Goal: Task Accomplishment & Management: Manage account settings

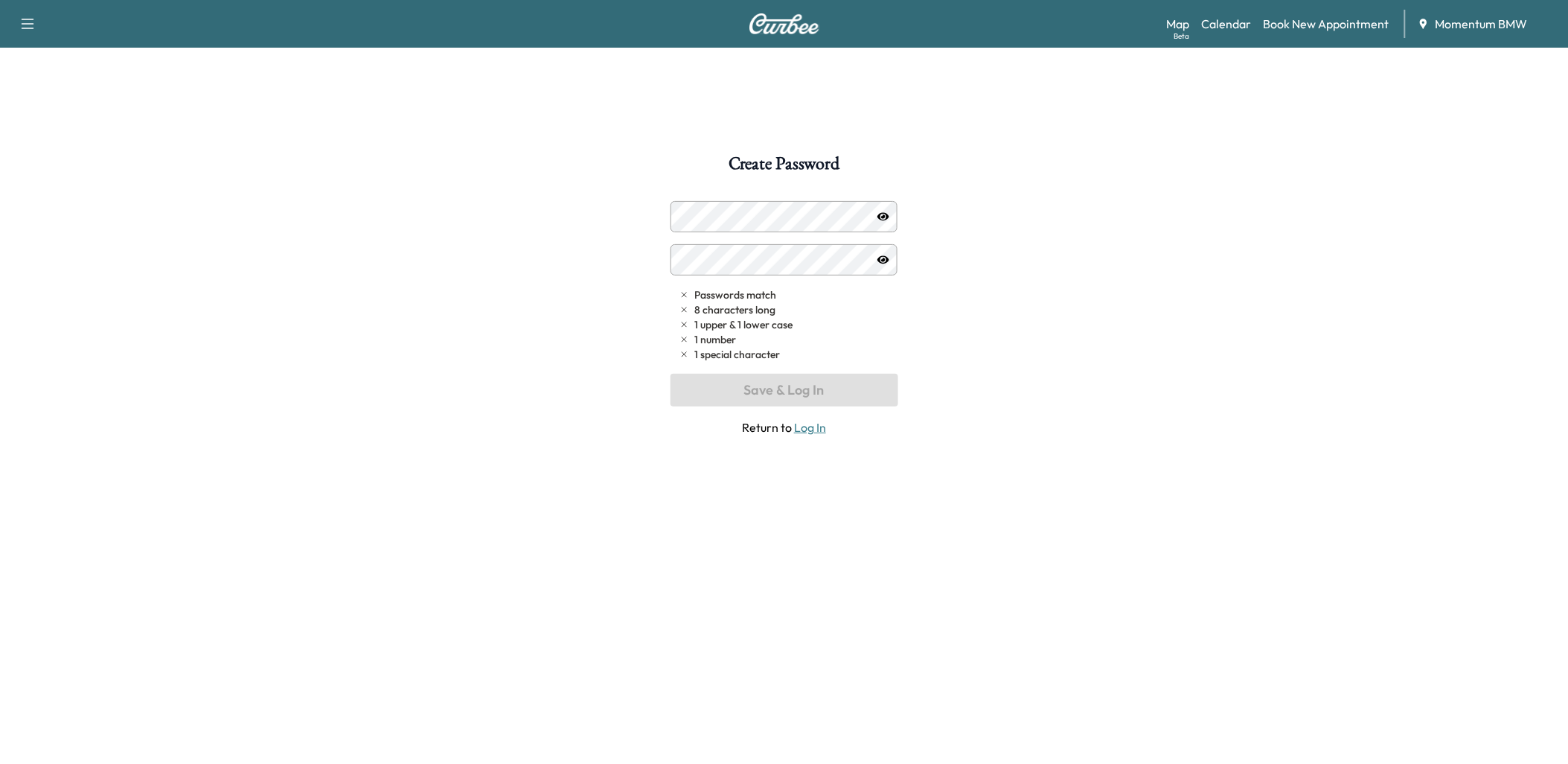
click at [807, 428] on link "Log In" at bounding box center [809, 426] width 32 height 15
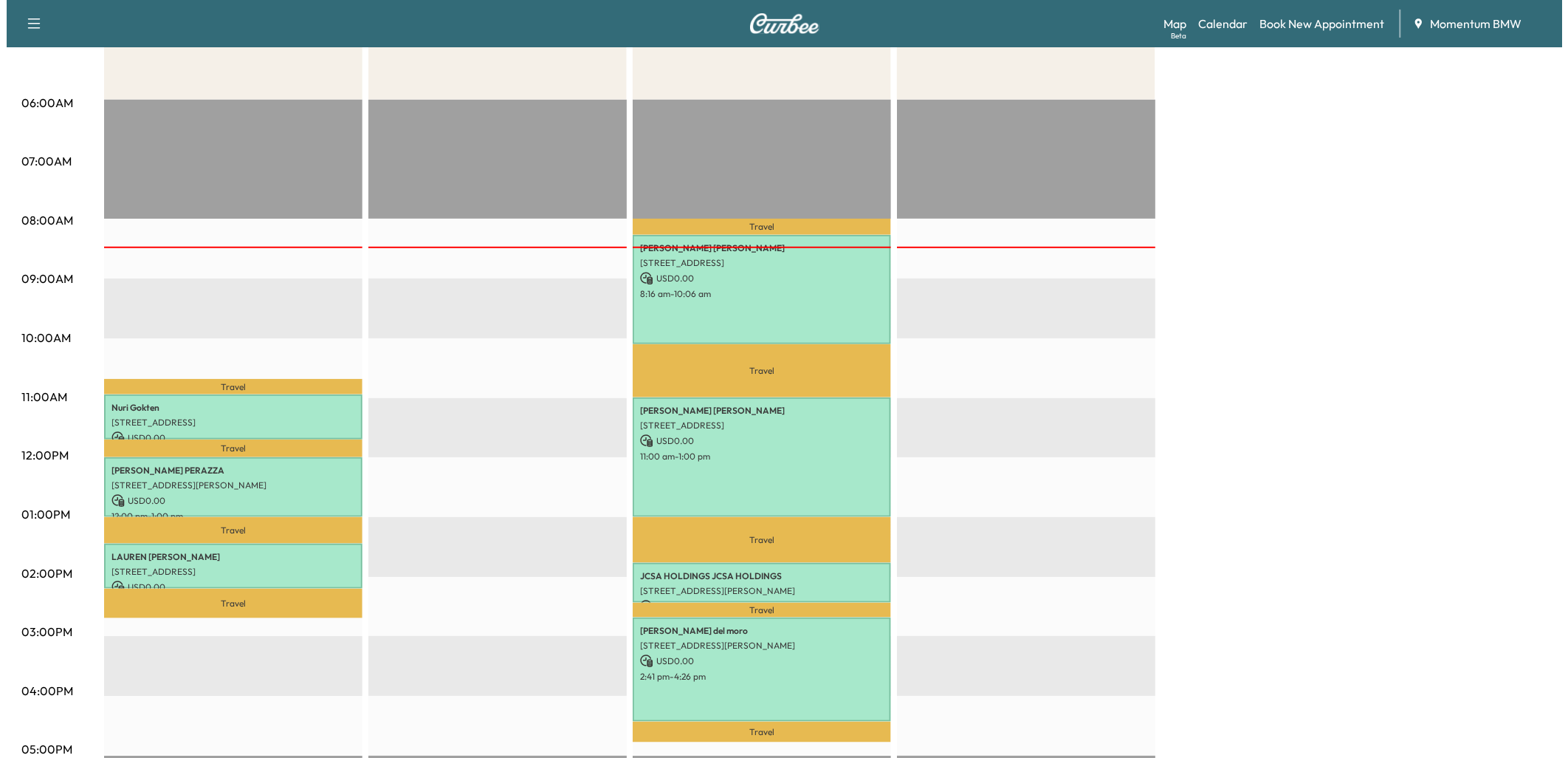
scroll to position [246, 0]
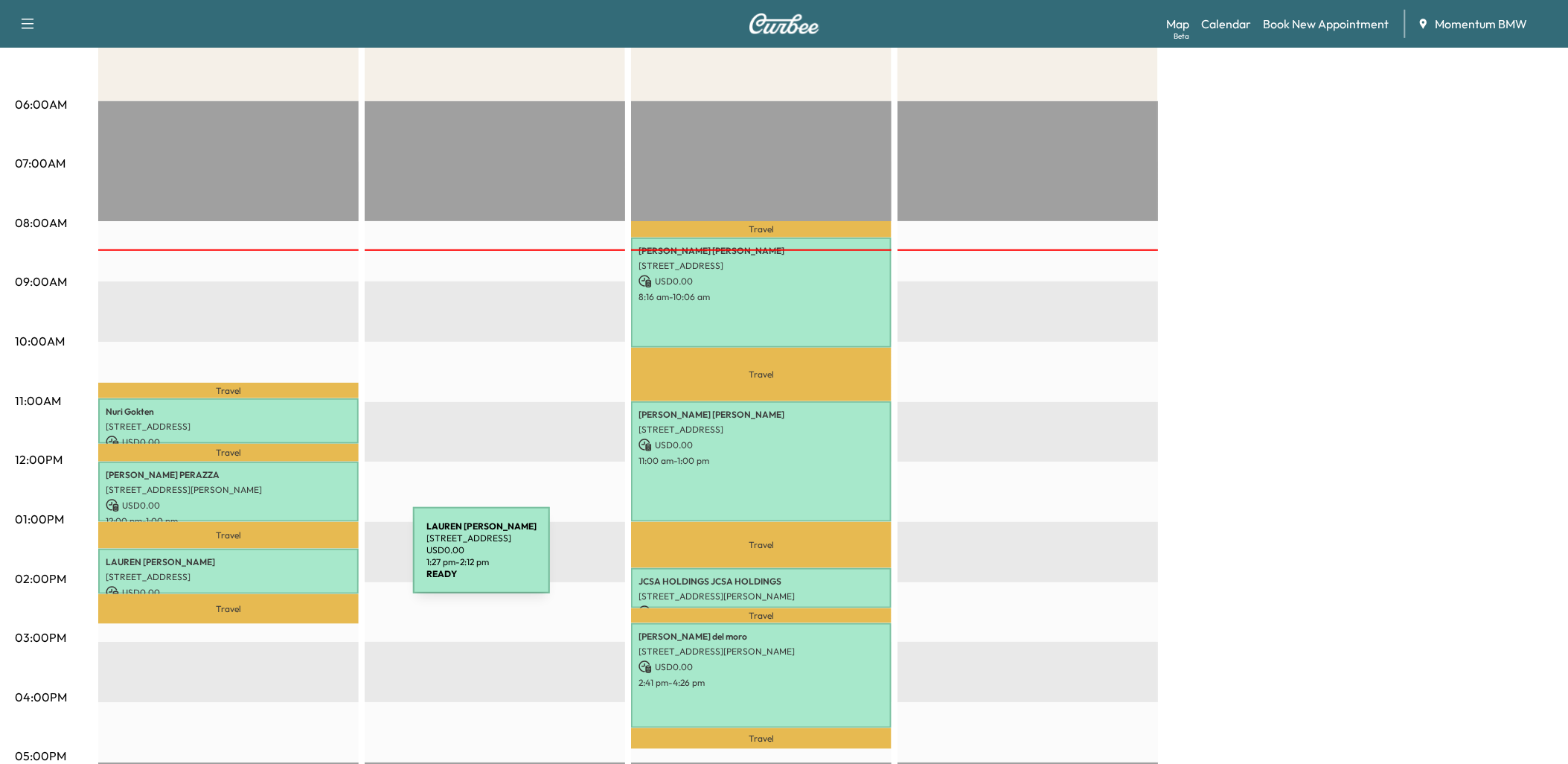
click at [305, 558] on p "[PERSON_NAME]" at bounding box center [229, 562] width 246 height 12
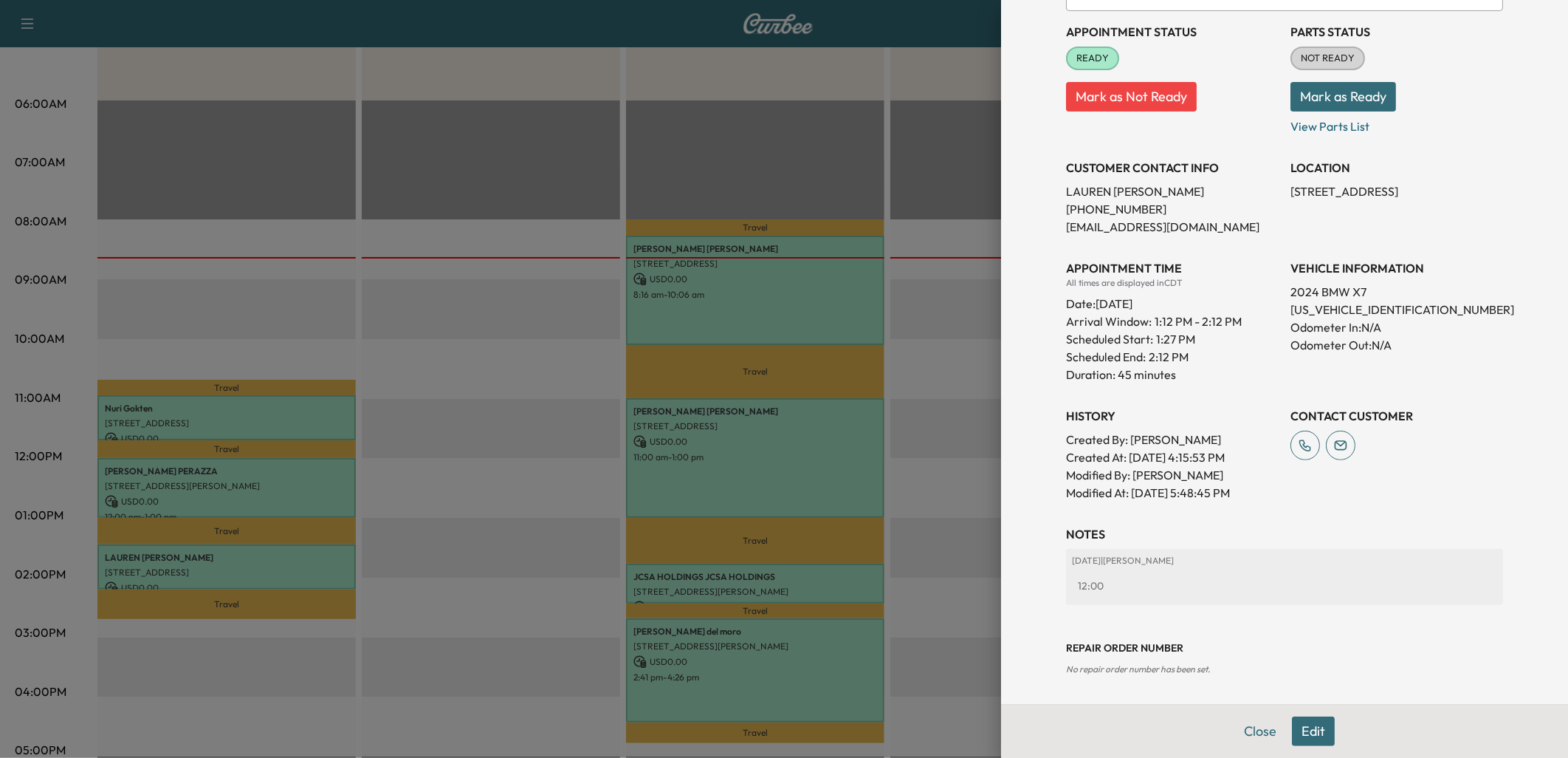
scroll to position [181, 0]
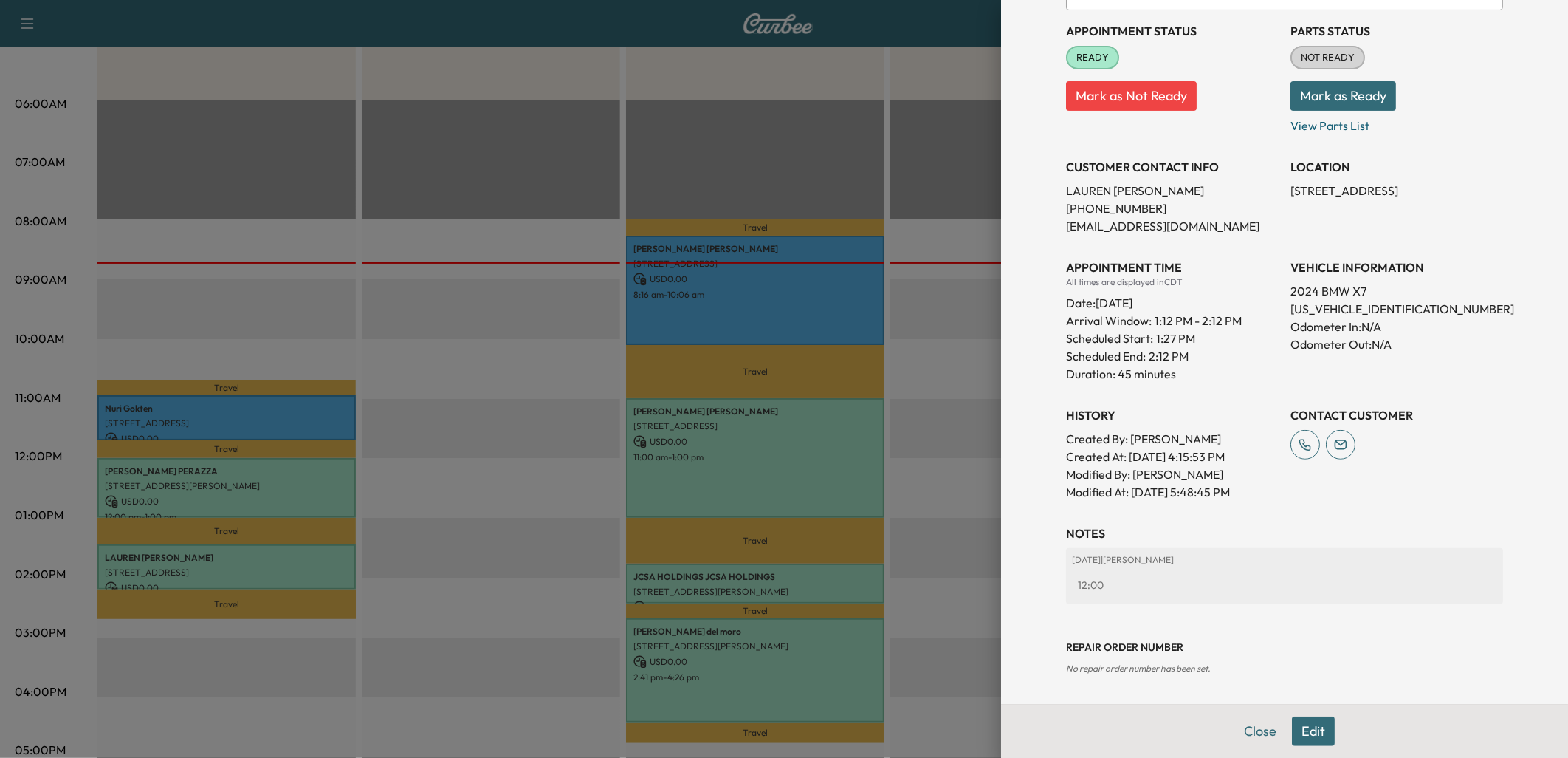
click at [322, 410] on div at bounding box center [784, 379] width 1568 height 758
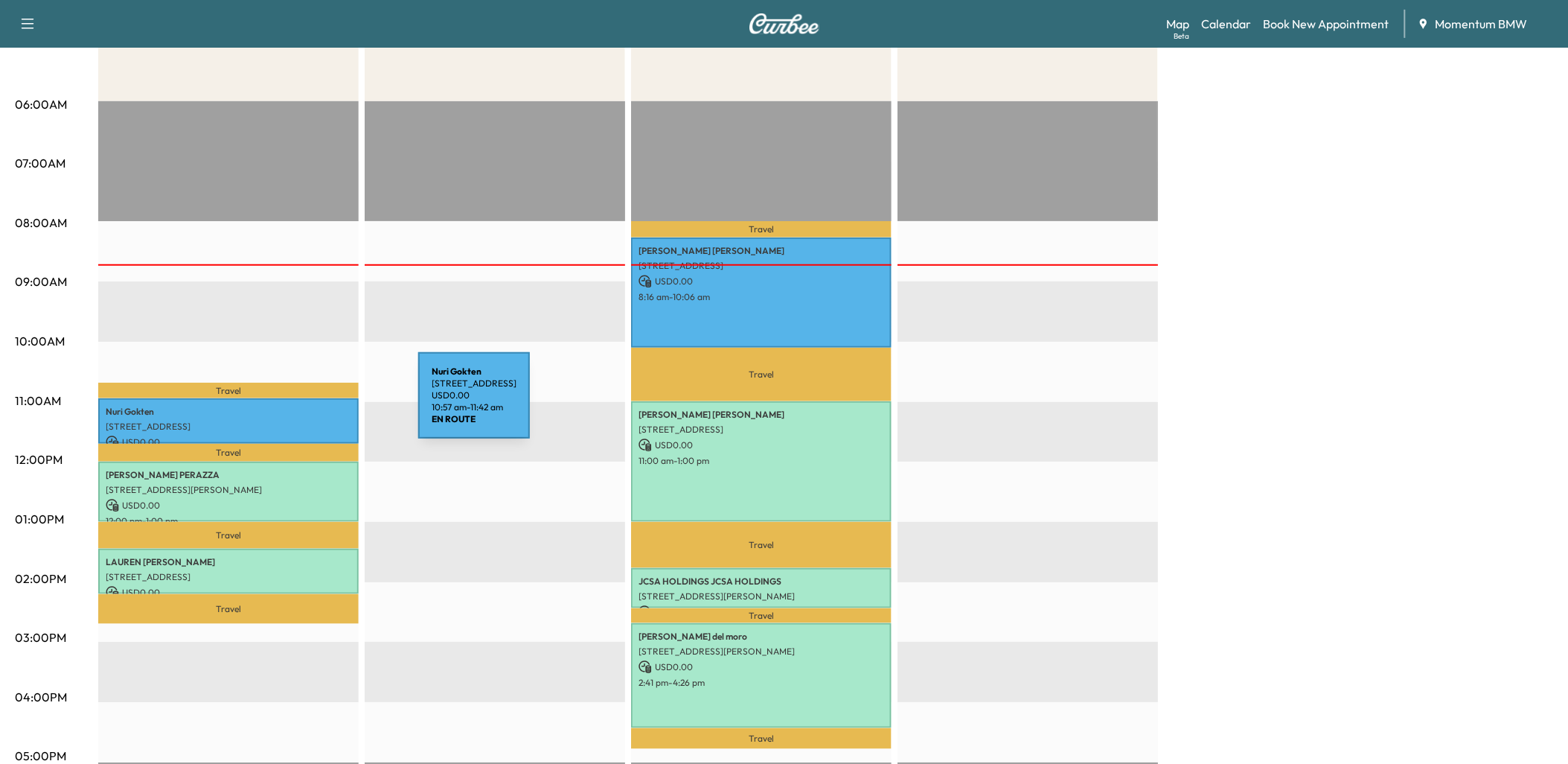
drag, startPoint x: 306, startPoint y: 404, endPoint x: 315, endPoint y: 419, distance: 17.5
click at [315, 419] on div "Nuri Gokten [STREET_ADDRESS] USD 0.00 10:57 am - 11:42 am" at bounding box center [228, 420] width 261 height 45
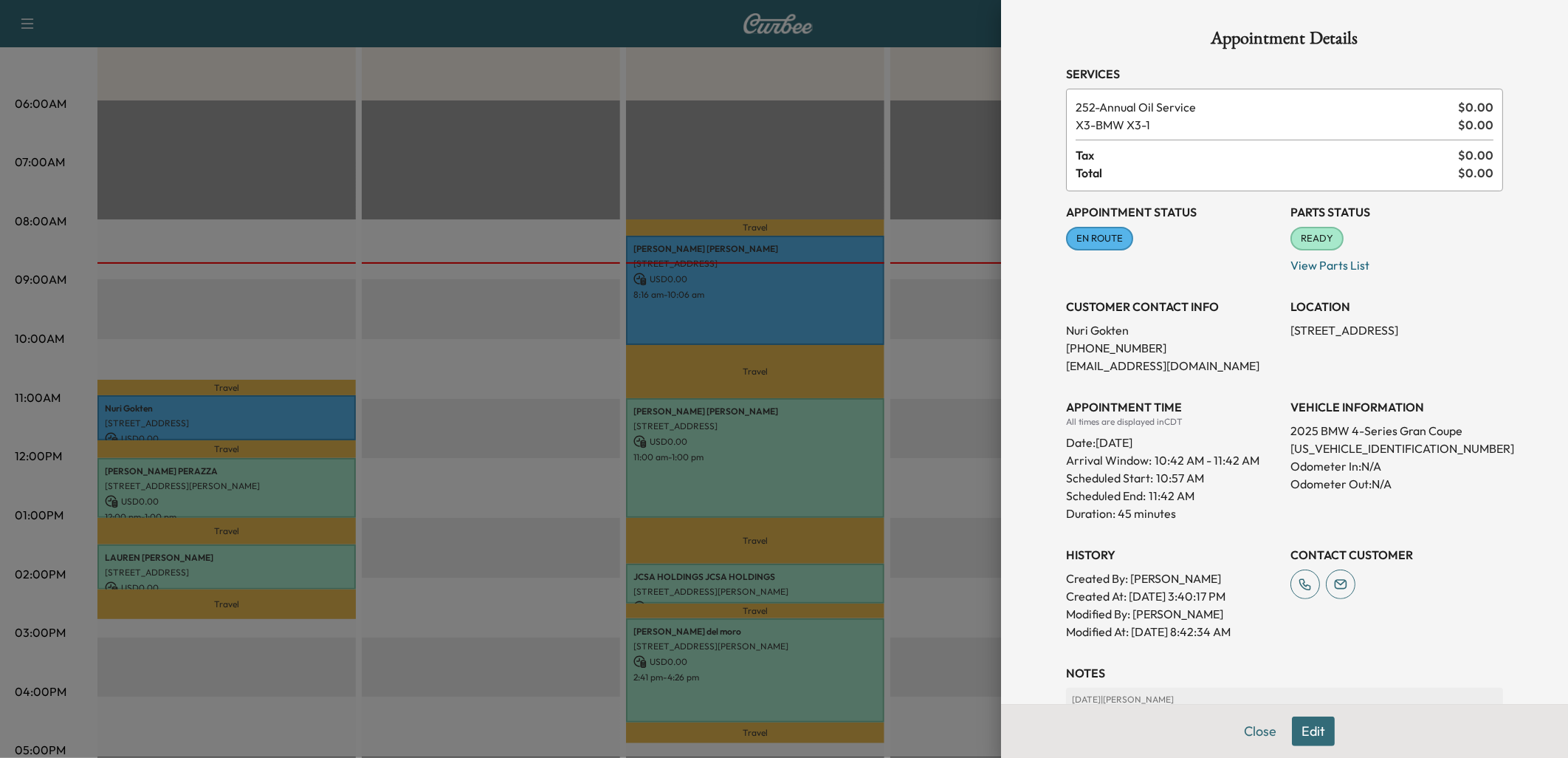
drag, startPoint x: 313, startPoint y: 416, endPoint x: 468, endPoint y: 428, distance: 155.5
click at [470, 428] on div at bounding box center [784, 379] width 1568 height 758
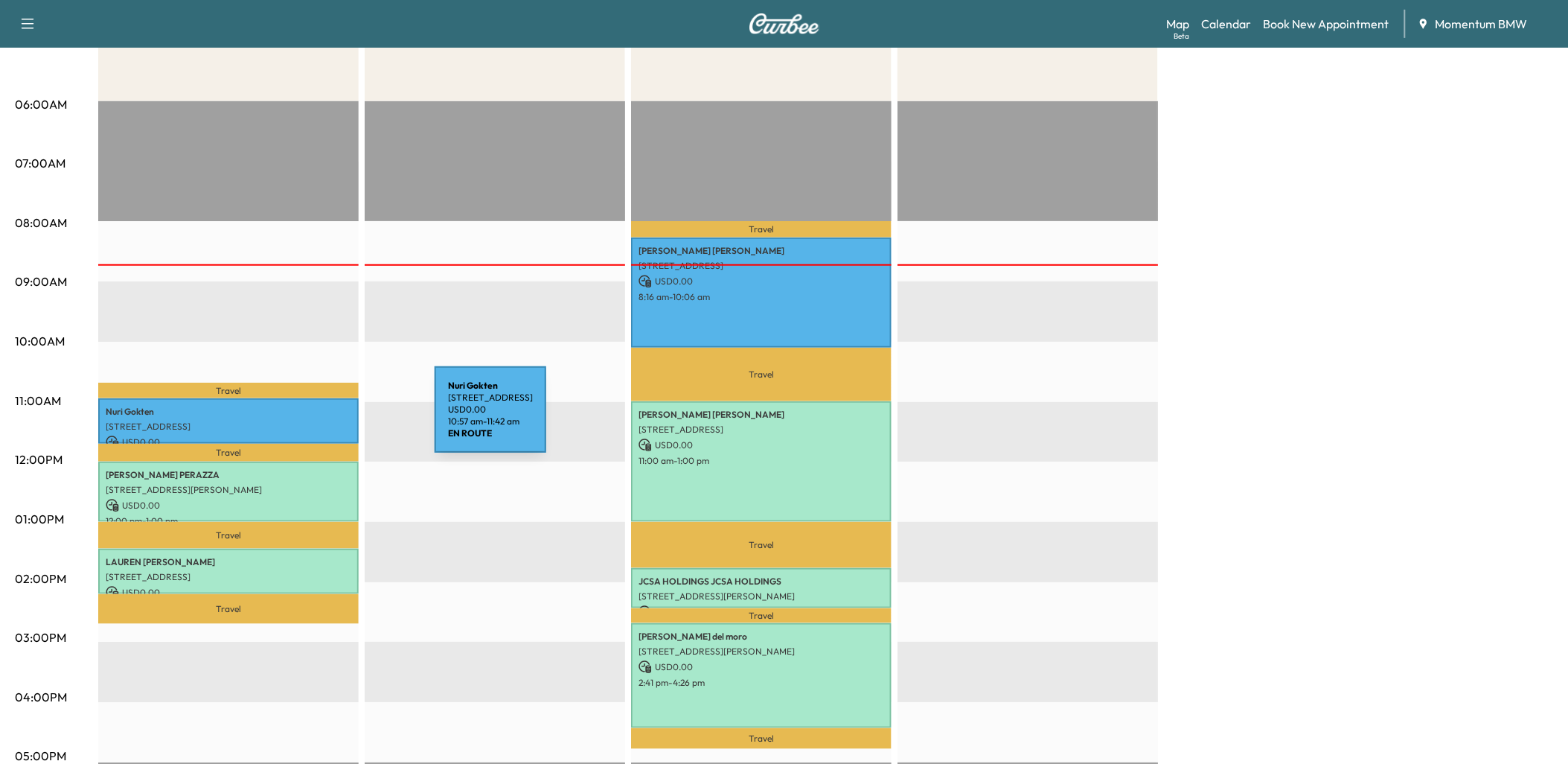
click at [322, 420] on p "[STREET_ADDRESS]" at bounding box center [229, 426] width 246 height 12
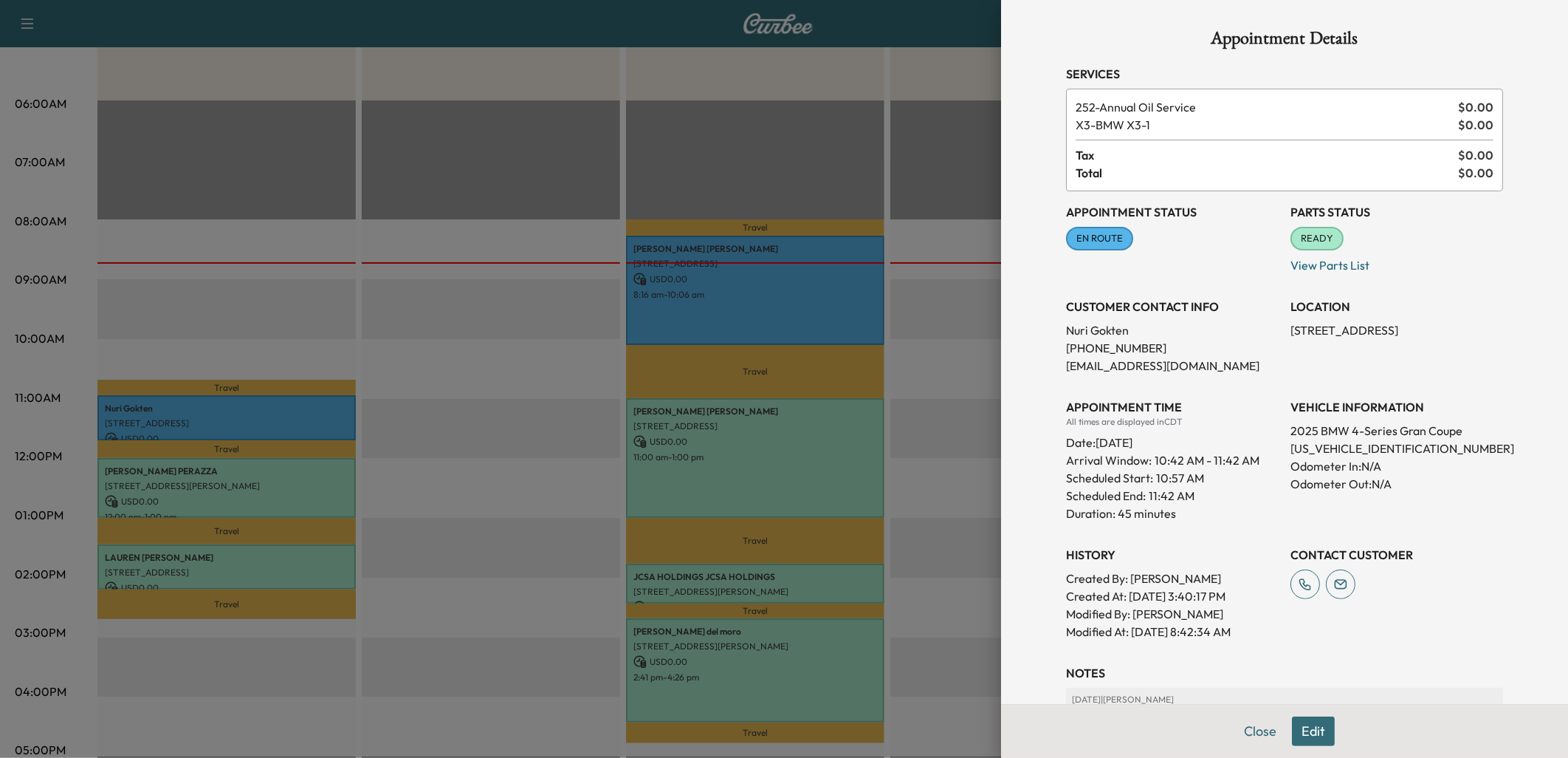
drag, startPoint x: 1298, startPoint y: 728, endPoint x: 1302, endPoint y: 714, distance: 14.6
click at [1300, 726] on button "Edit" at bounding box center [1312, 731] width 43 height 30
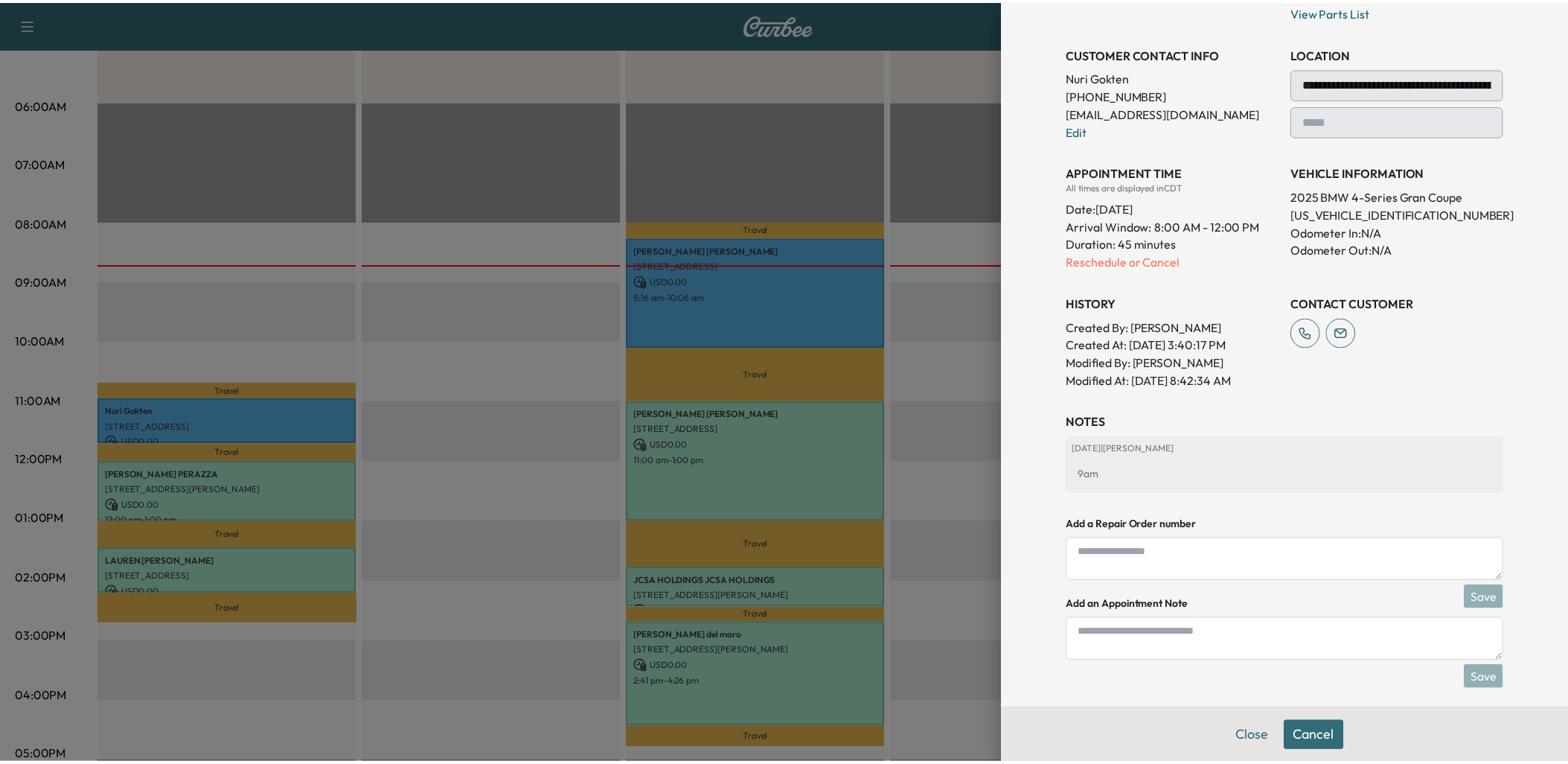
scroll to position [269, 0]
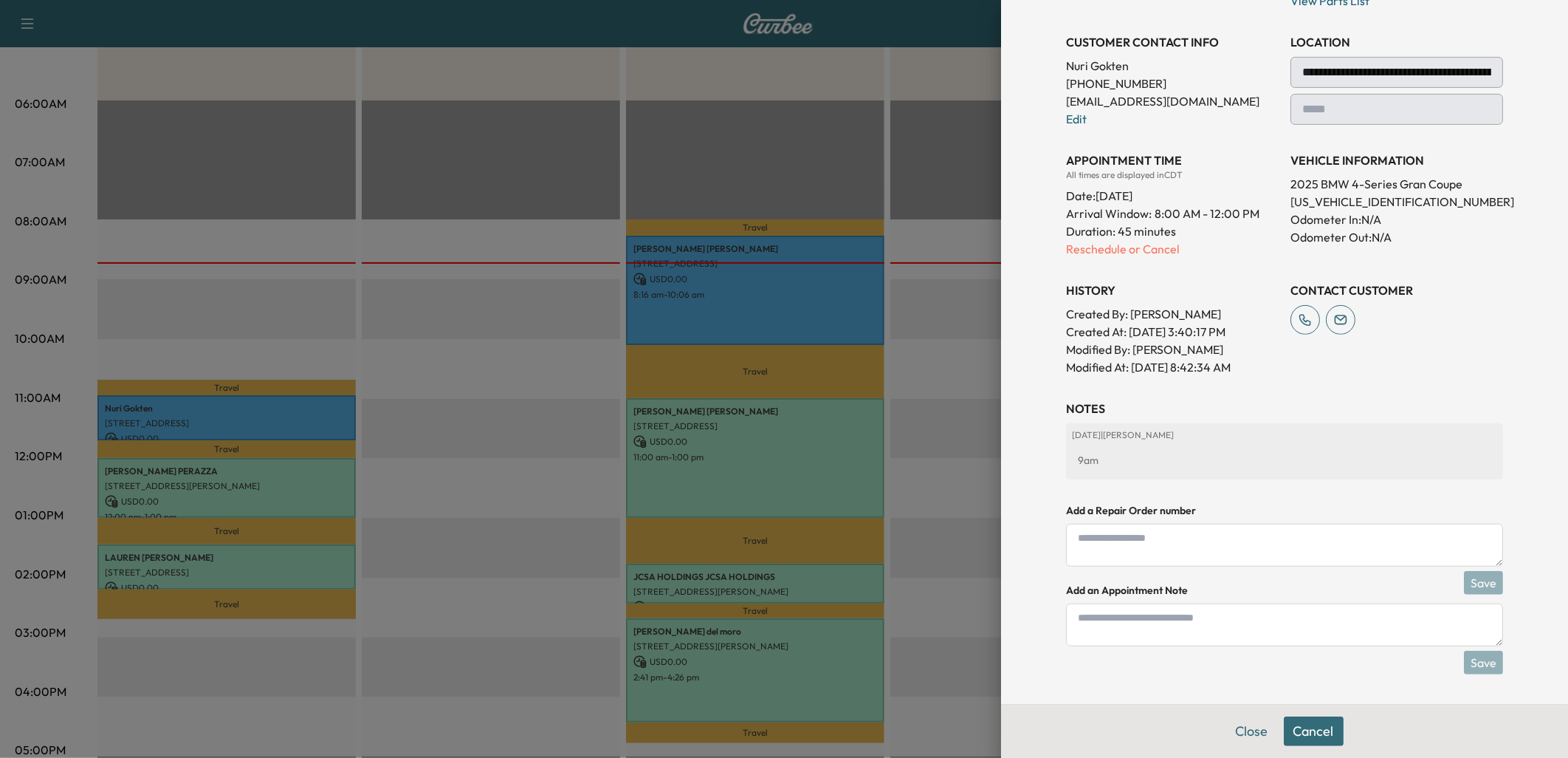
click at [1110, 623] on textarea at bounding box center [1284, 624] width 437 height 43
click at [1113, 617] on textarea "**********" at bounding box center [1284, 624] width 437 height 43
type textarea "**********"
click at [1474, 663] on button "Save" at bounding box center [1484, 663] width 40 height 24
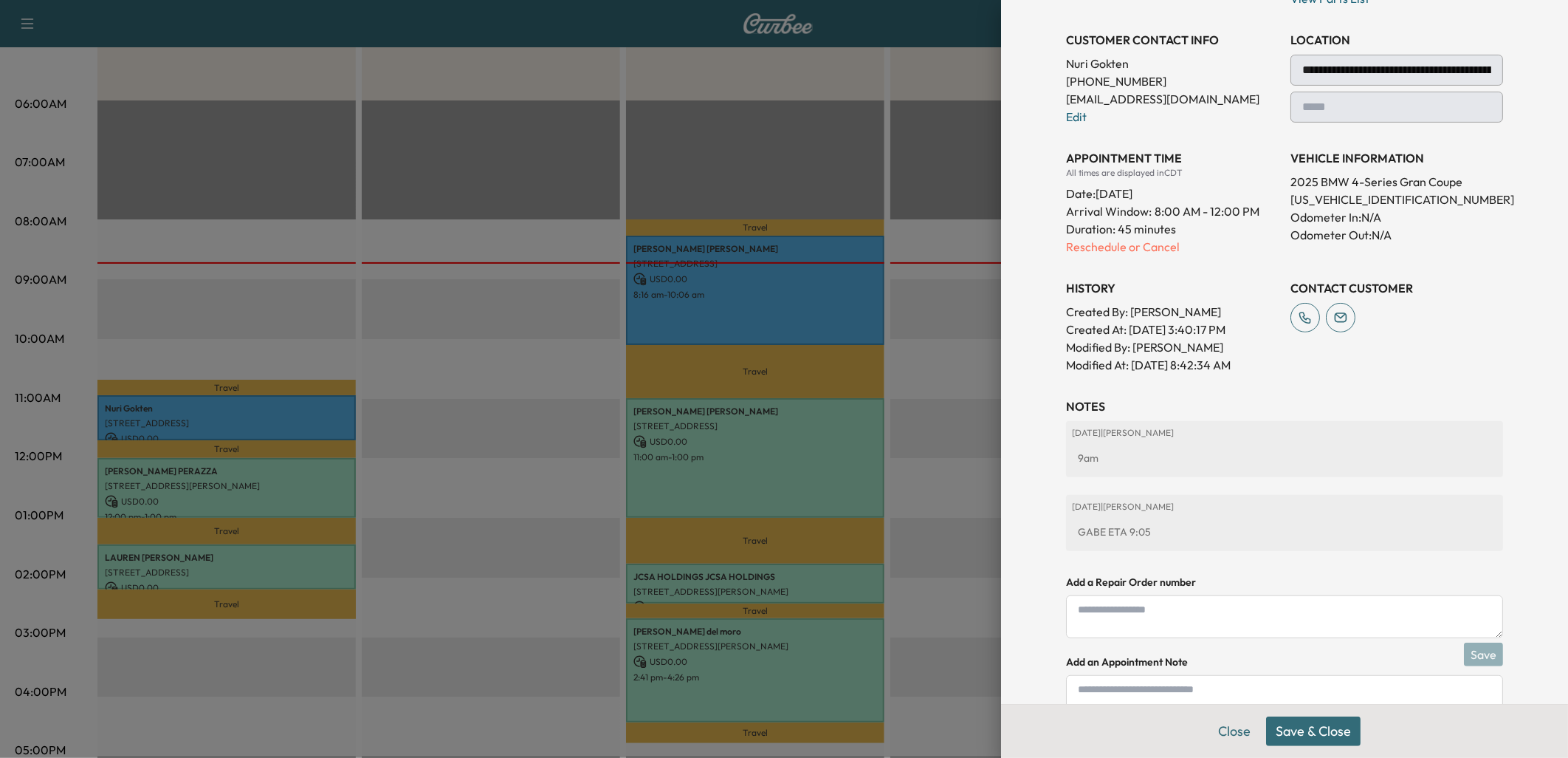
click at [1302, 733] on button "Save & Close" at bounding box center [1312, 731] width 94 height 30
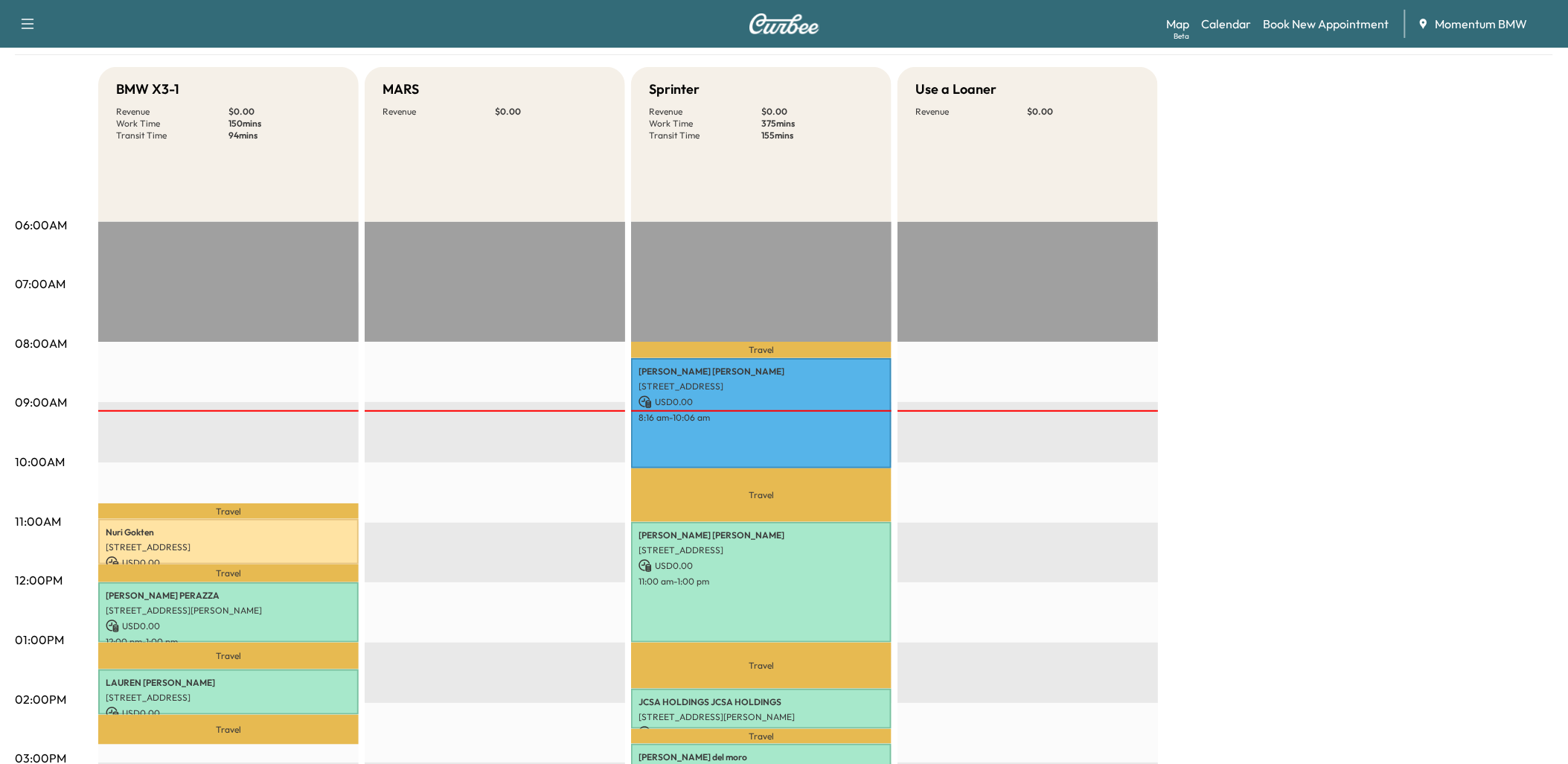
scroll to position [0, 0]
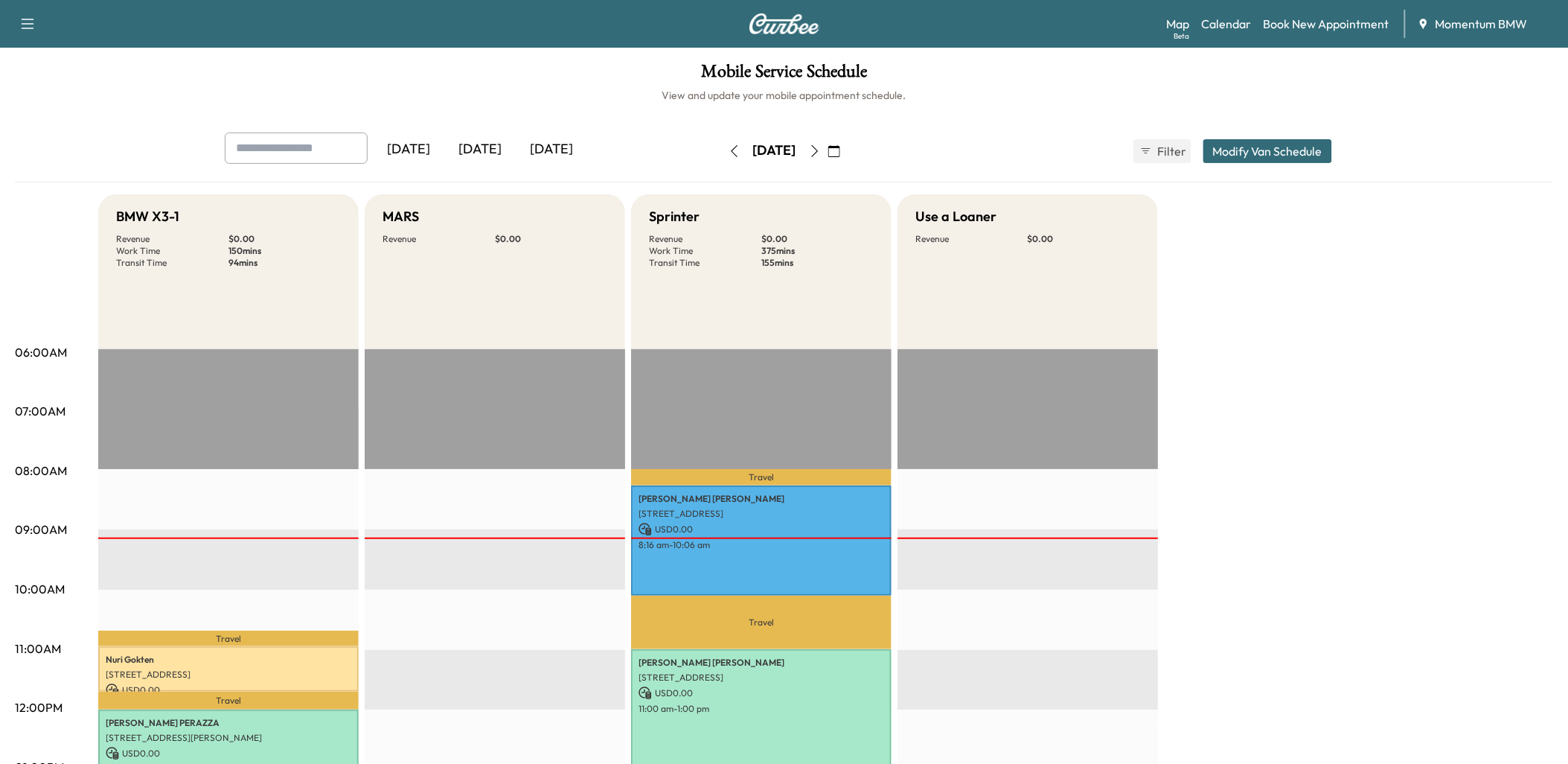
click at [817, 153] on icon "button" at bounding box center [813, 151] width 7 height 12
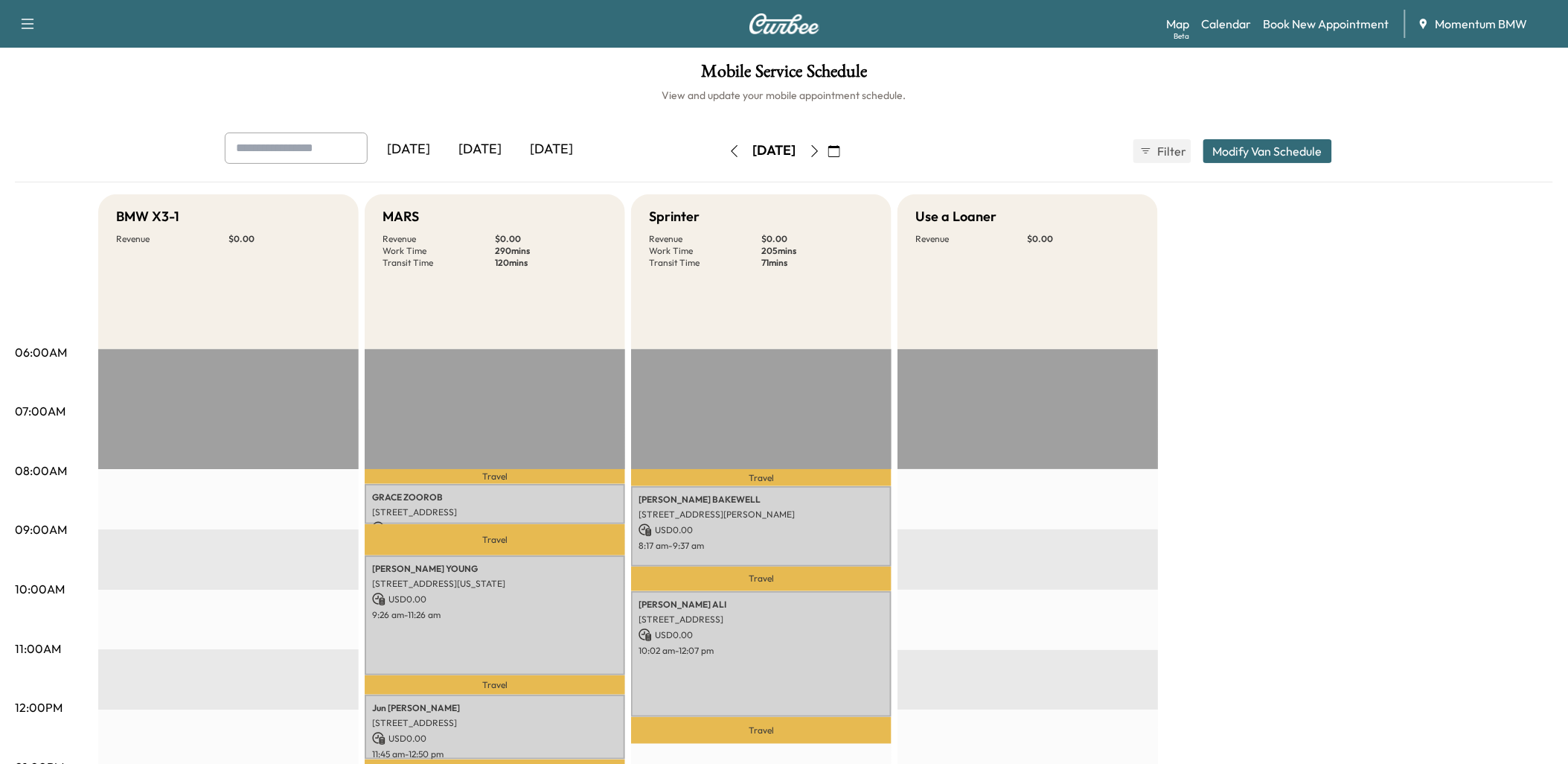
click at [820, 147] on icon "button" at bounding box center [814, 151] width 12 height 12
